Goal: Complete application form: Complete application form

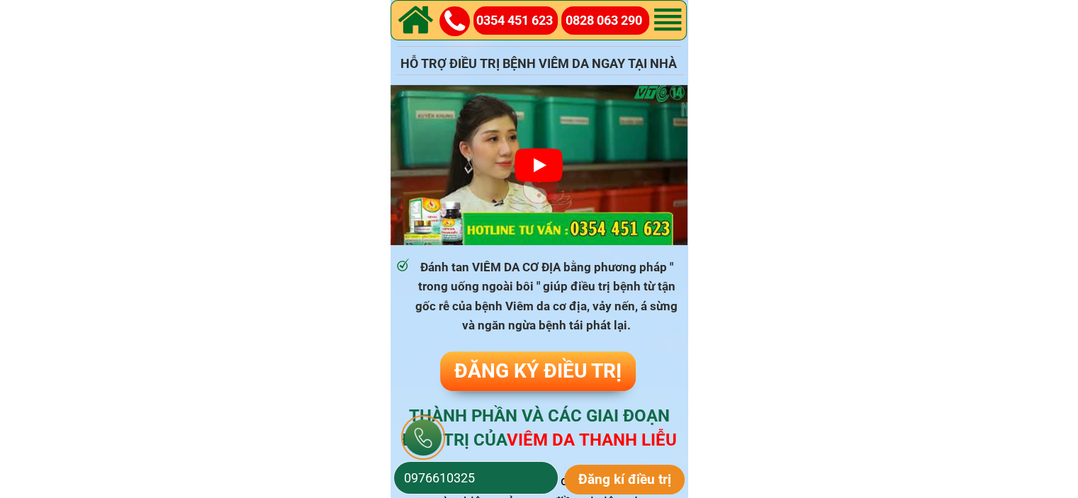
scroll to position [779, 0]
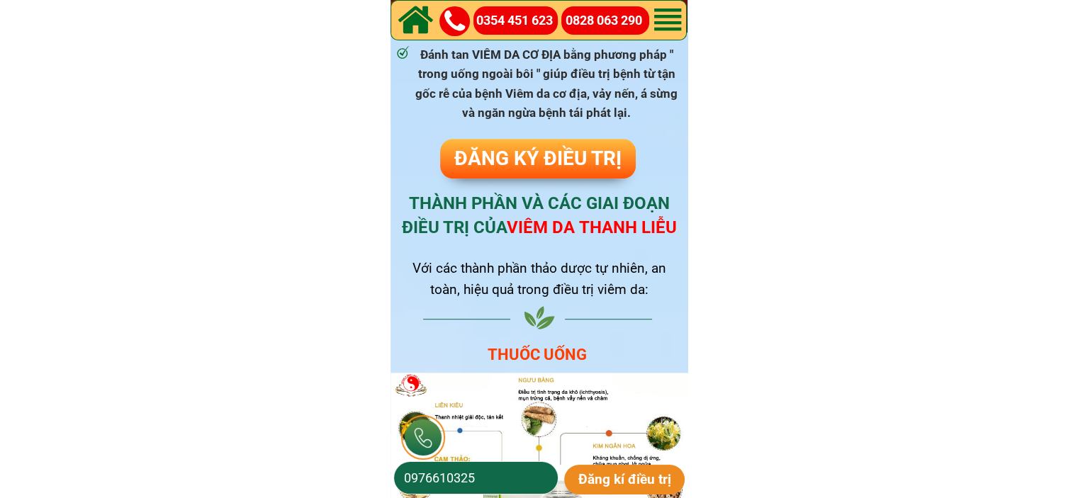
click at [501, 481] on input "0976610325" at bounding box center [475, 478] width 151 height 32
click at [501, 482] on input "0976610325" at bounding box center [475, 478] width 151 height 32
type input "0385175144"
click at [649, 490] on p "Đăng kí điều trị" at bounding box center [624, 480] width 121 height 30
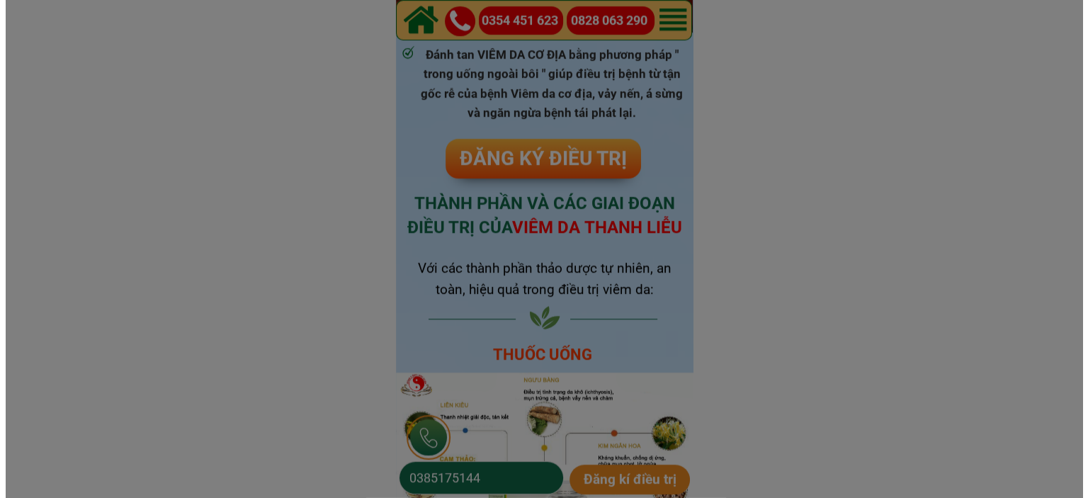
scroll to position [0, 0]
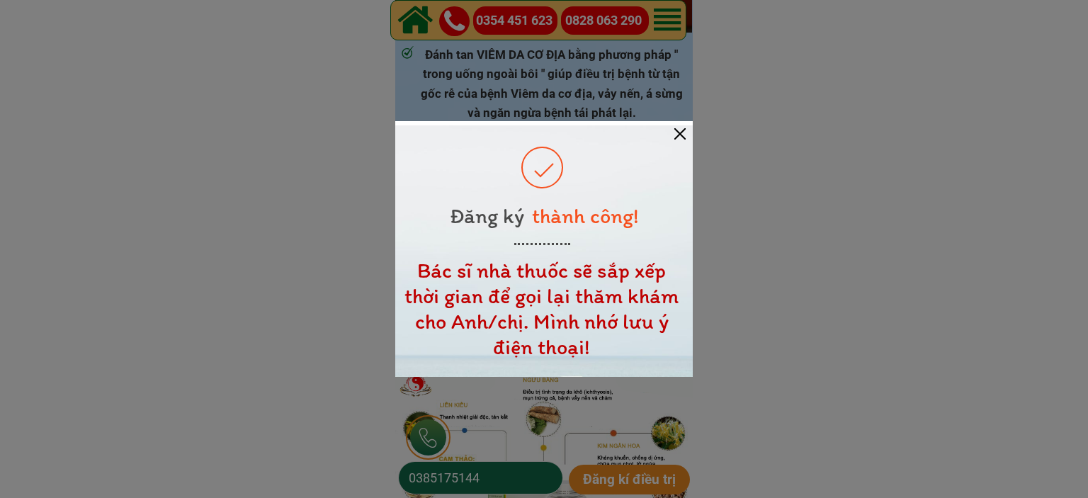
click at [680, 133] on div at bounding box center [679, 133] width 11 height 11
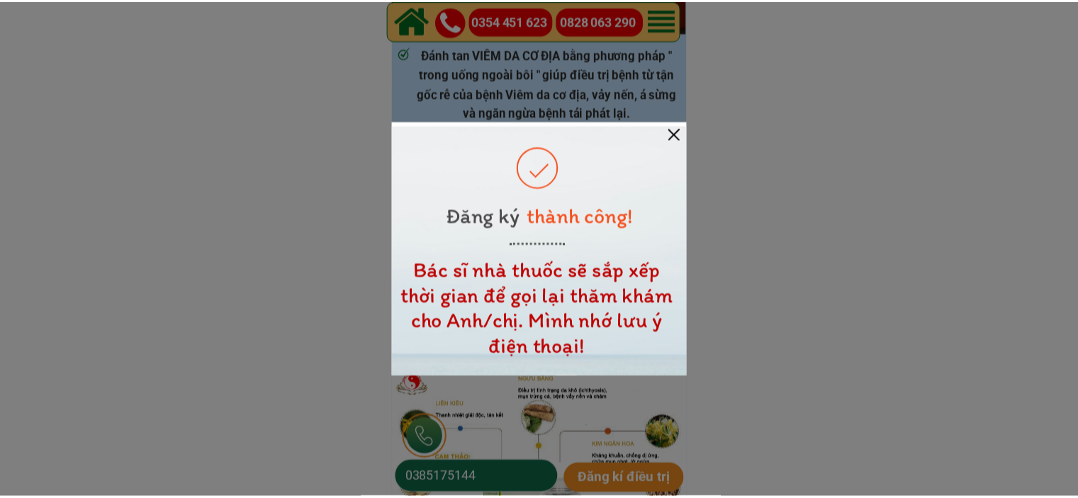
scroll to position [779, 0]
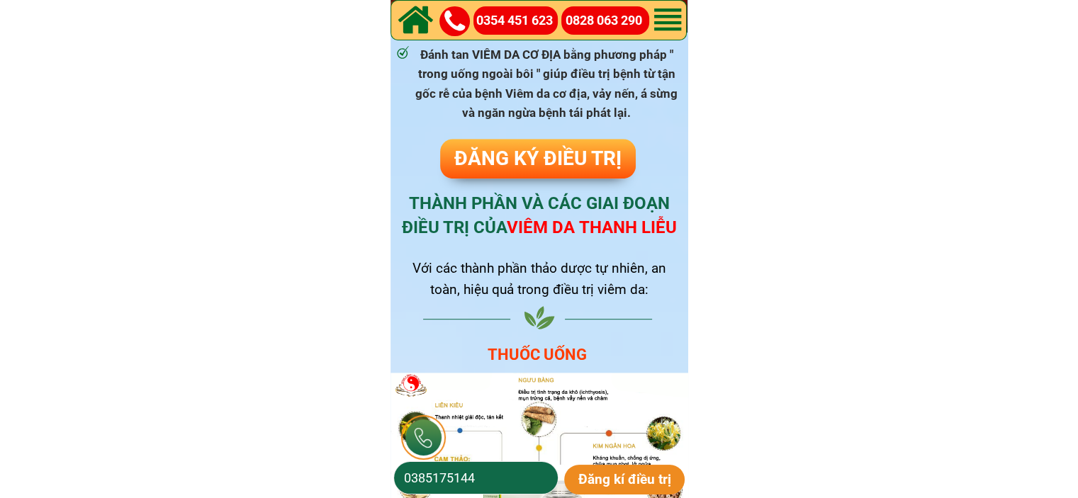
click at [481, 475] on input "0385175144" at bounding box center [475, 478] width 151 height 32
click at [425, 478] on input "091486" at bounding box center [475, 478] width 151 height 32
click at [473, 475] on input "0913486" at bounding box center [475, 478] width 151 height 32
type input "0913486773"
click at [606, 479] on p "Đăng kí điều trị" at bounding box center [624, 480] width 121 height 30
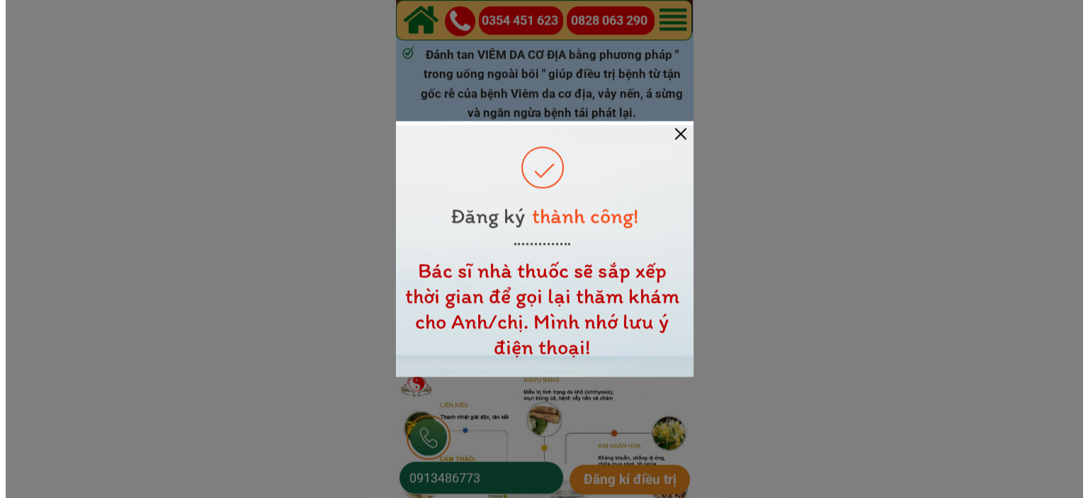
scroll to position [0, 0]
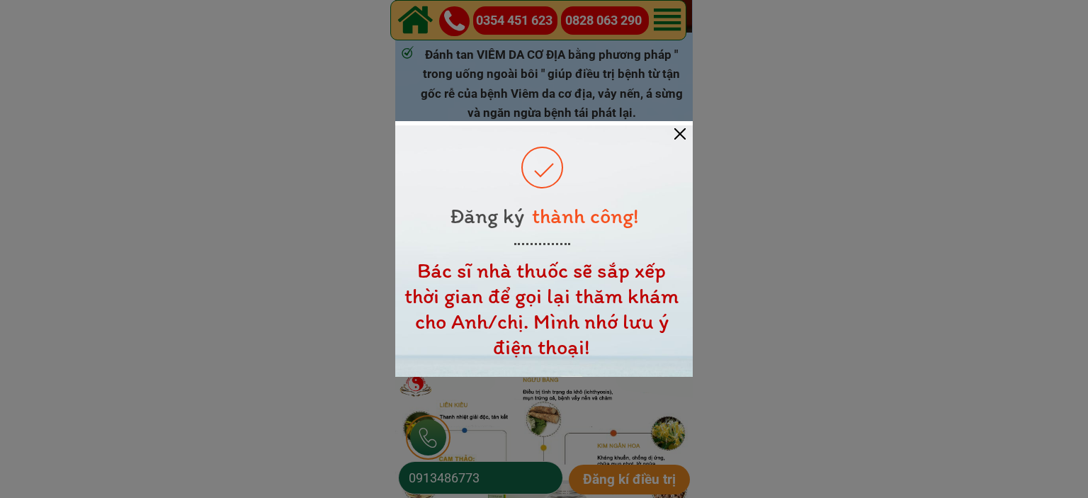
click at [689, 128] on div at bounding box center [544, 250] width 298 height 251
click at [684, 132] on div at bounding box center [679, 133] width 11 height 11
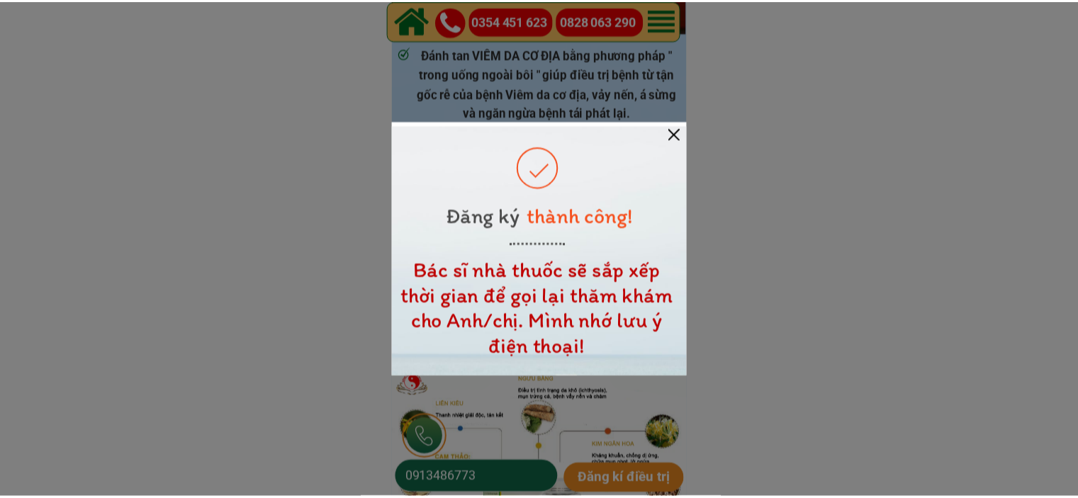
scroll to position [779, 0]
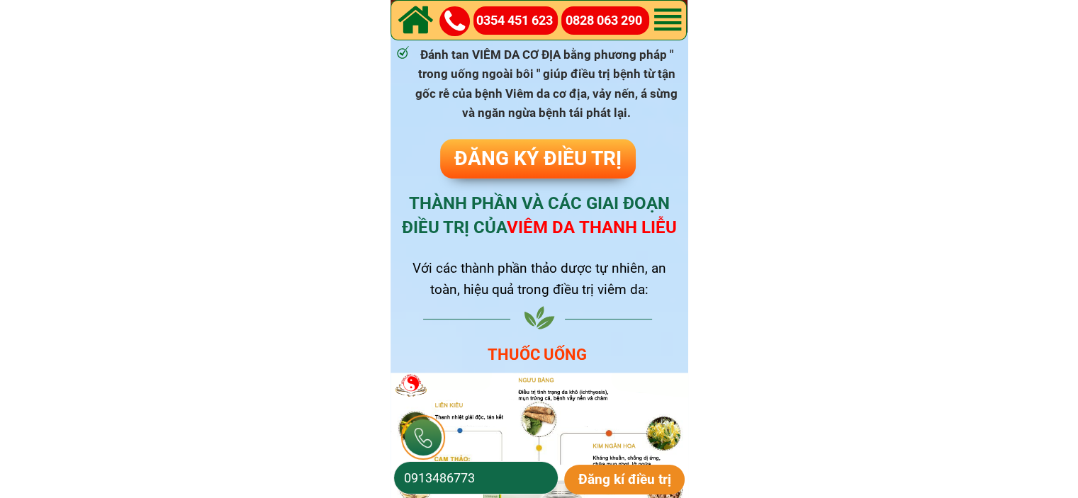
click at [499, 482] on input "0913486773" at bounding box center [475, 478] width 151 height 32
type input "0949825488"
click at [595, 478] on p "Đăng kí điều trị" at bounding box center [624, 480] width 121 height 30
